Goal: Navigation & Orientation: Find specific page/section

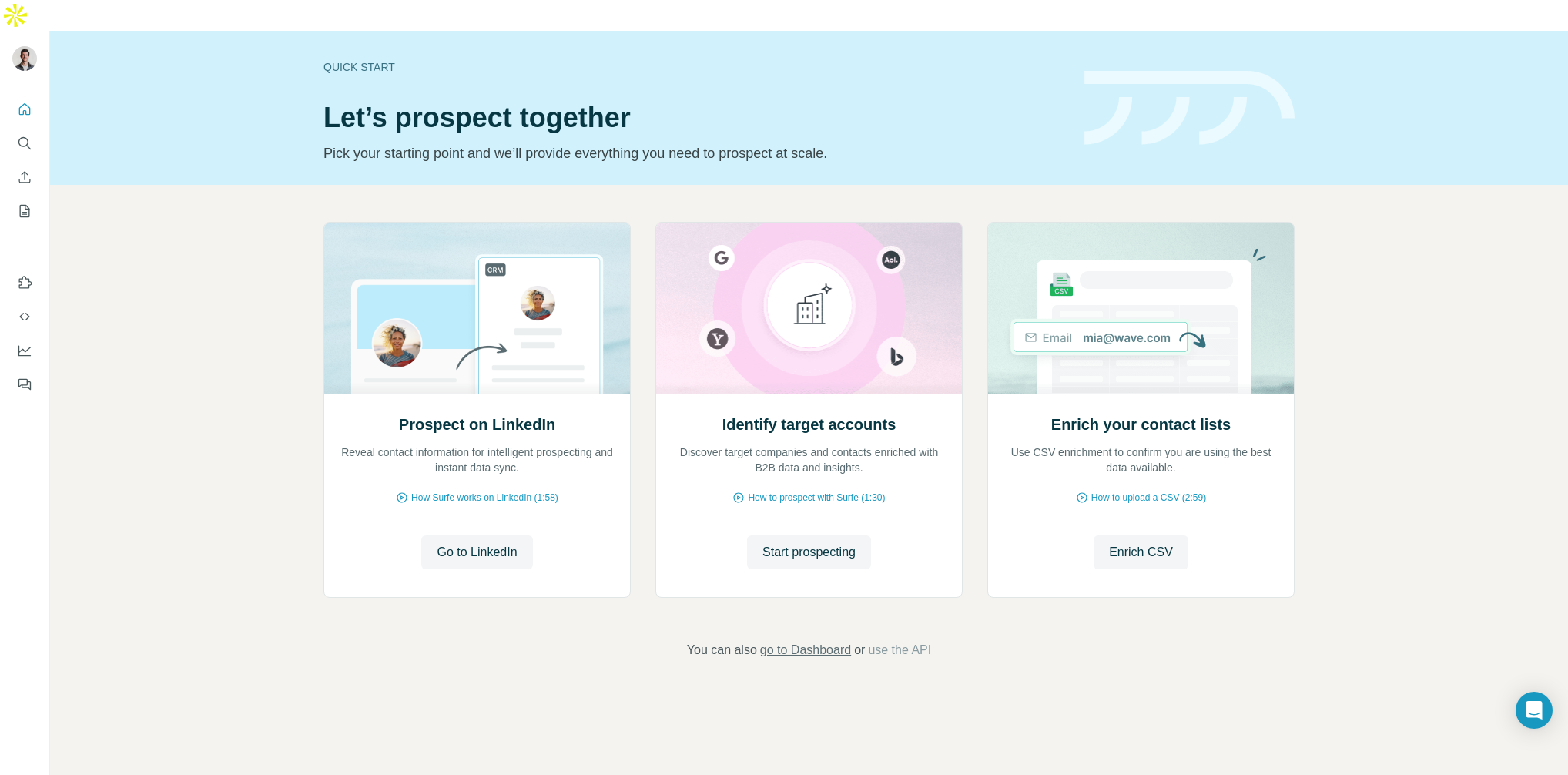
click at [825, 641] on span "go to Dashboard" at bounding box center [805, 650] width 91 height 18
click at [28, 269] on button "Use Surfe on LinkedIn" at bounding box center [24, 283] width 25 height 28
click at [477, 490] on span "How Surfe works on LinkedIn (1:58)" at bounding box center [484, 497] width 147 height 14
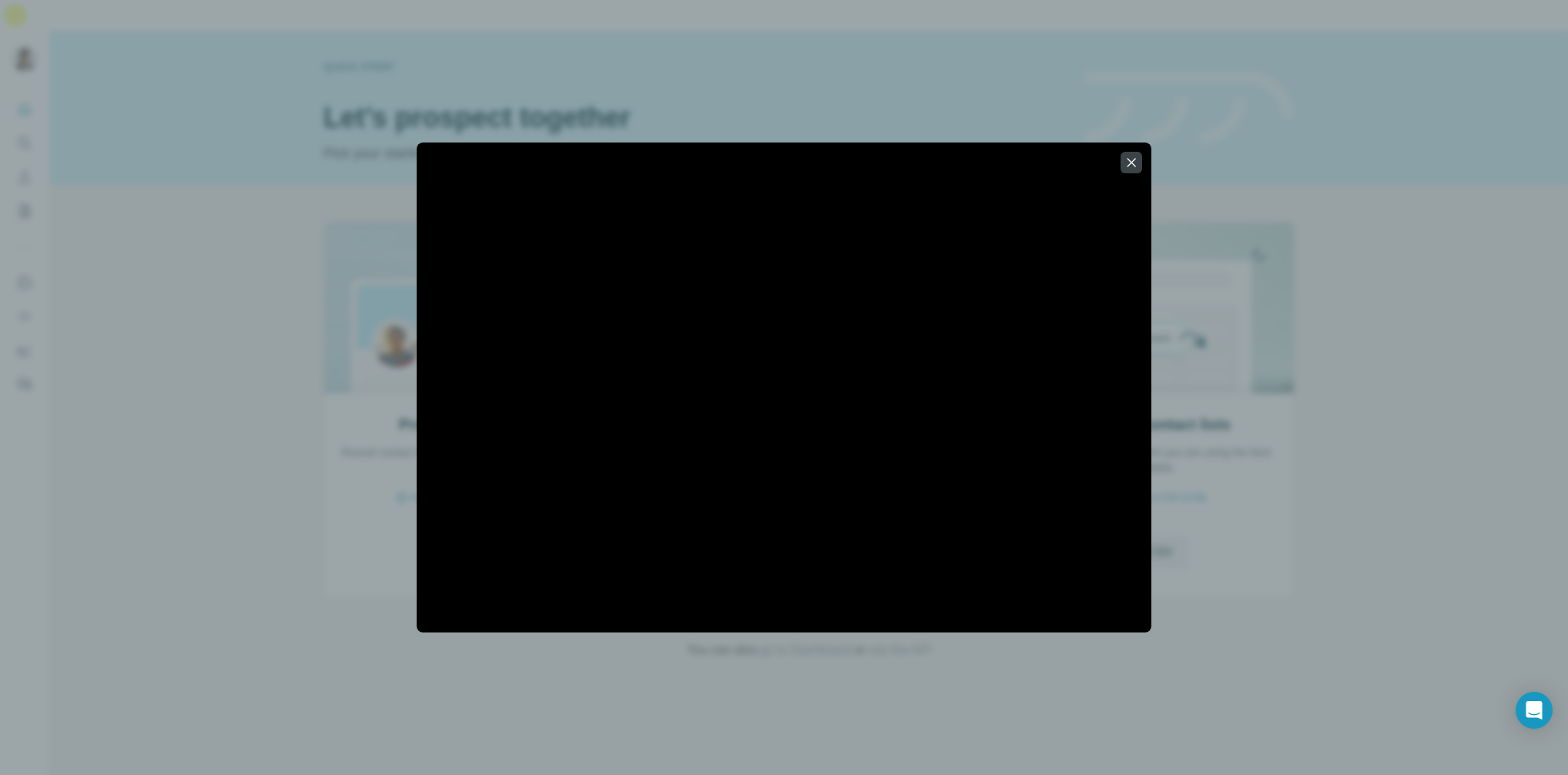
click at [1311, 151] on div at bounding box center [784, 387] width 1568 height 775
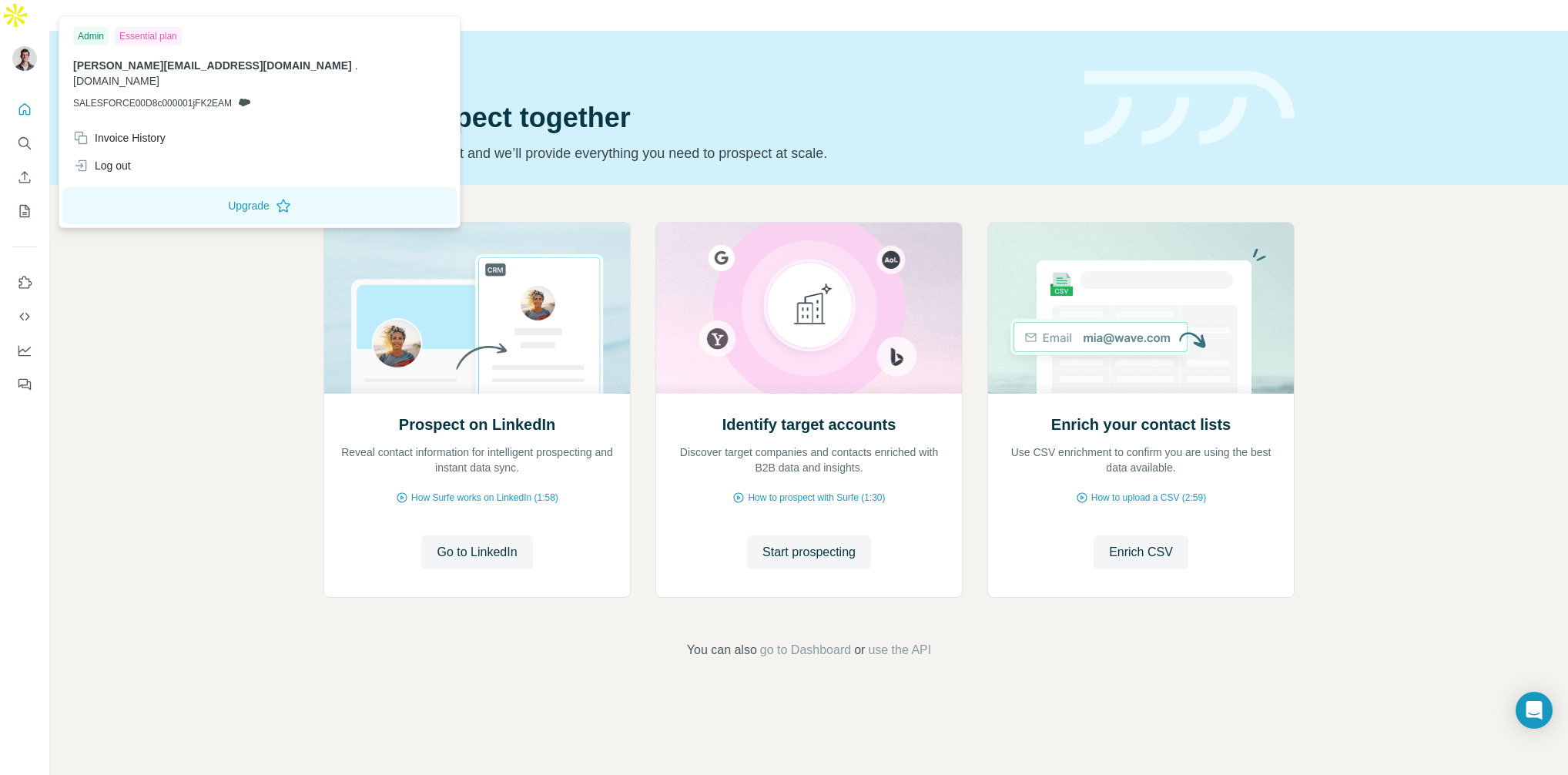
click at [27, 46] on img at bounding box center [24, 58] width 25 height 25
click at [25, 205] on icon "My lists" at bounding box center [26, 210] width 8 height 10
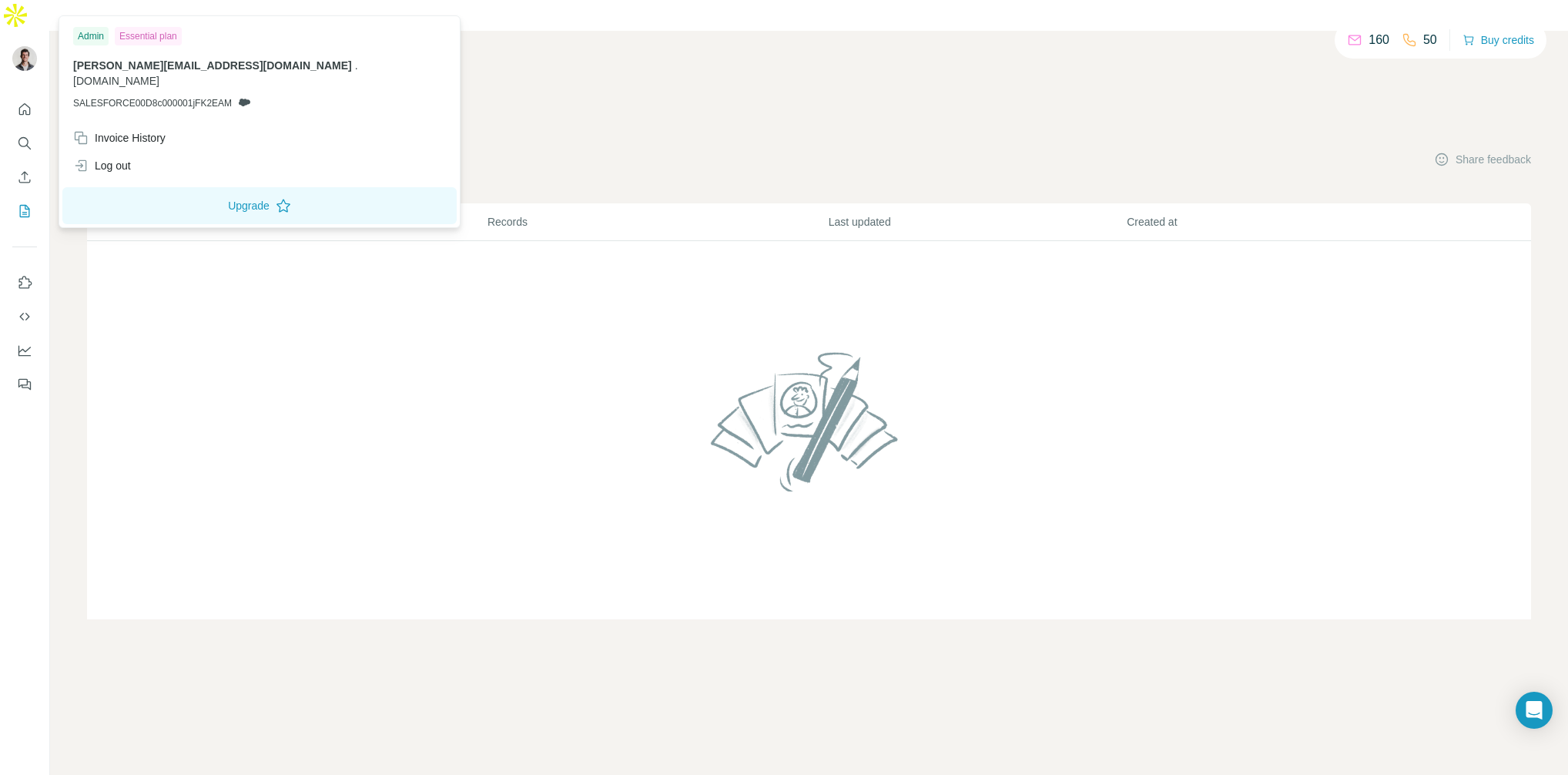
click at [24, 46] on img at bounding box center [24, 58] width 25 height 25
click at [30, 102] on icon "Quick start" at bounding box center [24, 109] width 15 height 15
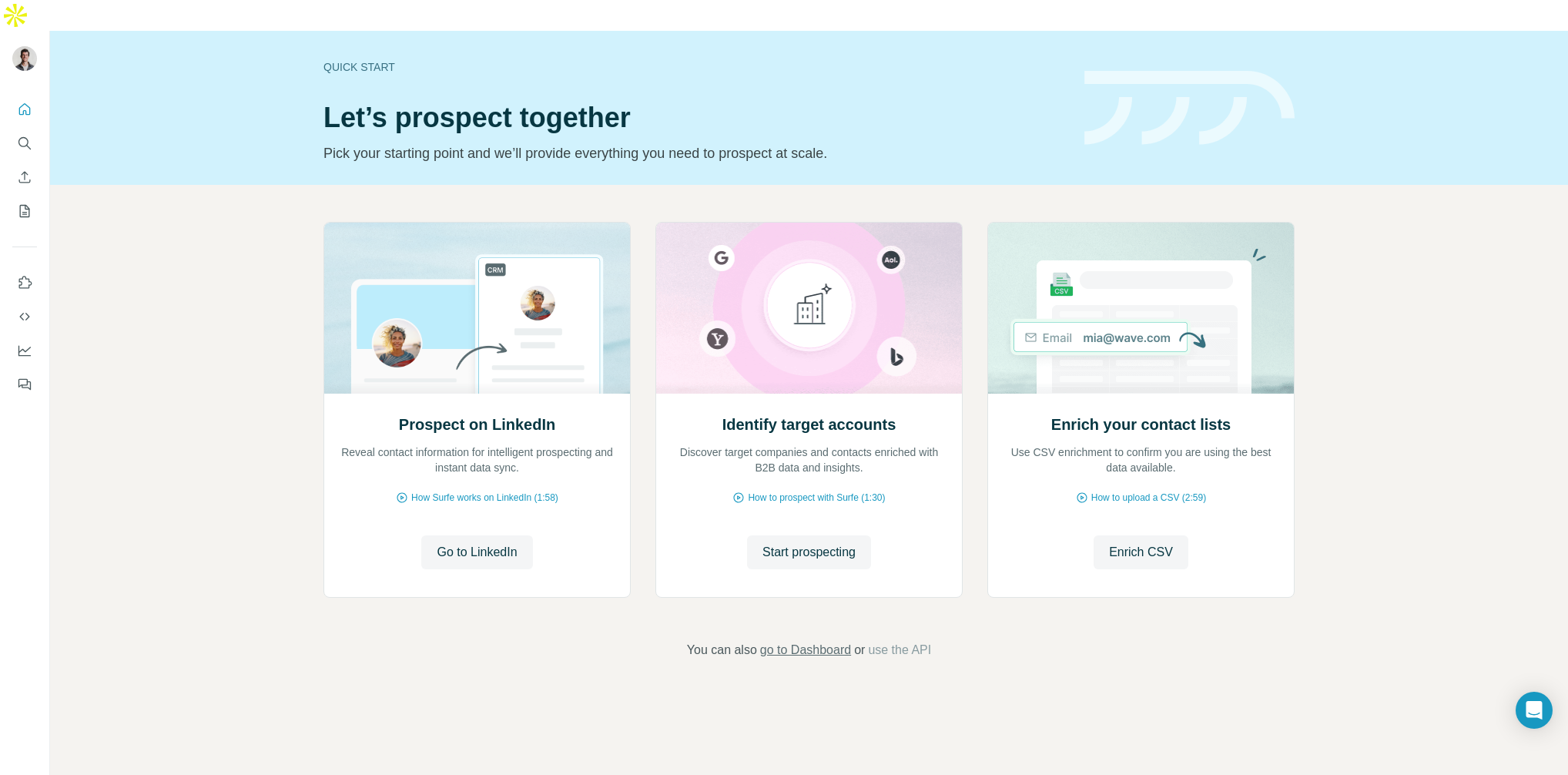
click at [812, 641] on span "go to Dashboard" at bounding box center [805, 650] width 91 height 18
